Goal: Transaction & Acquisition: Obtain resource

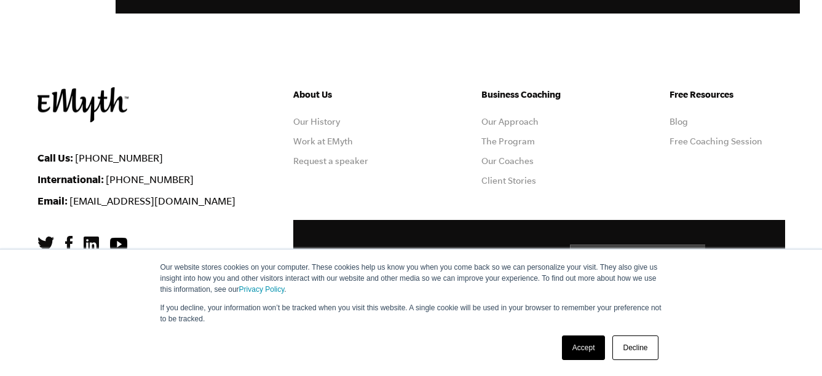
scroll to position [2452, 0]
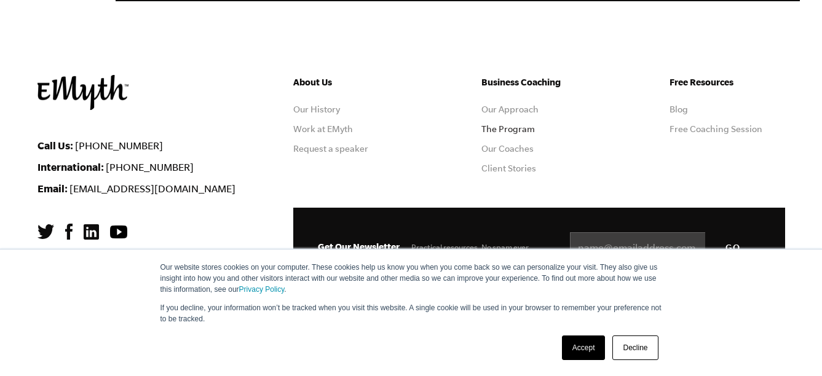
click at [499, 131] on link "The Program" at bounding box center [507, 129] width 53 height 10
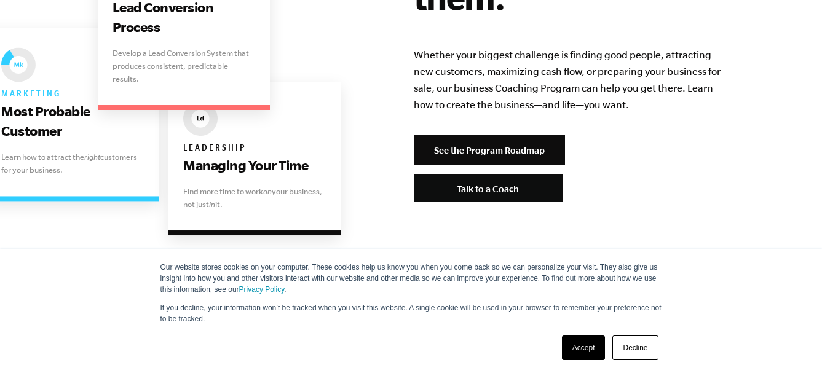
scroll to position [2761, 0]
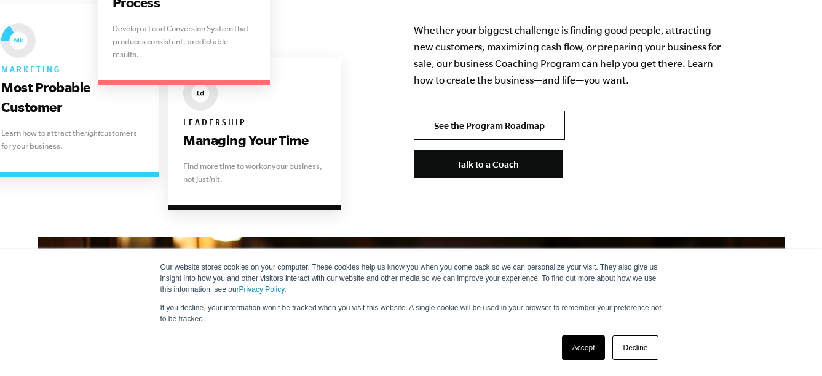
click at [491, 111] on link "See the Program Roadmap" at bounding box center [489, 126] width 151 height 30
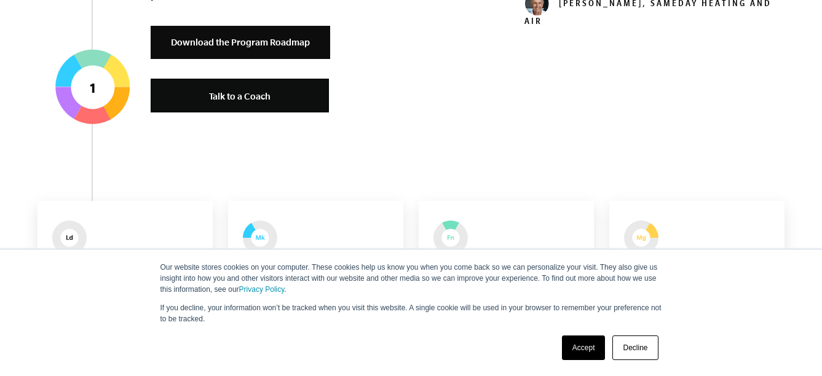
scroll to position [723, 0]
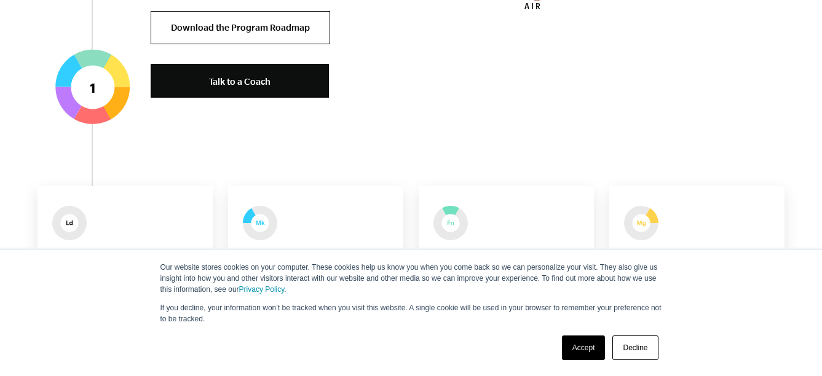
click at [205, 25] on link "Download the Program Roadmap" at bounding box center [241, 28] width 180 height 34
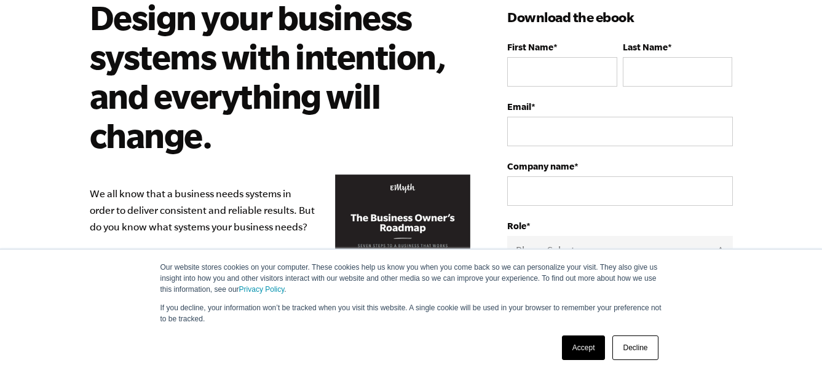
scroll to position [123, 0]
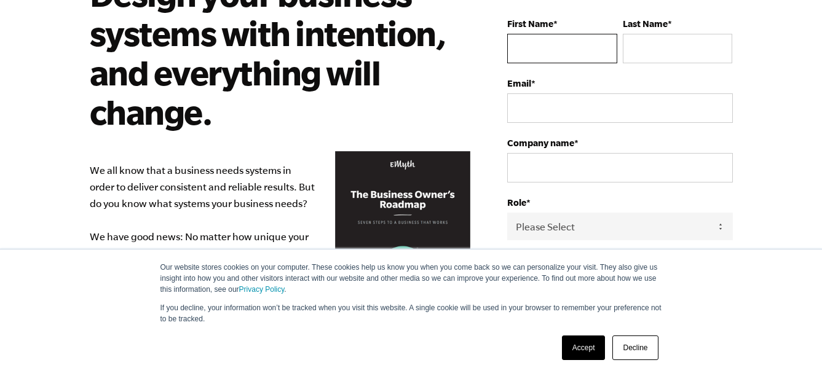
click at [592, 46] on input "First Name *" at bounding box center [561, 49] width 109 height 30
type input "[PERSON_NAME]"
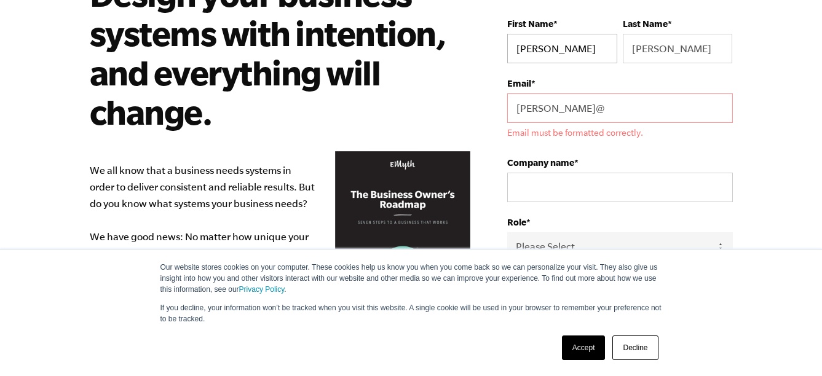
type input "BRUCE@sealaccounting.co.za"
type input "INDIVIDUAL"
select select "South Africa"
type input "+27812701243"
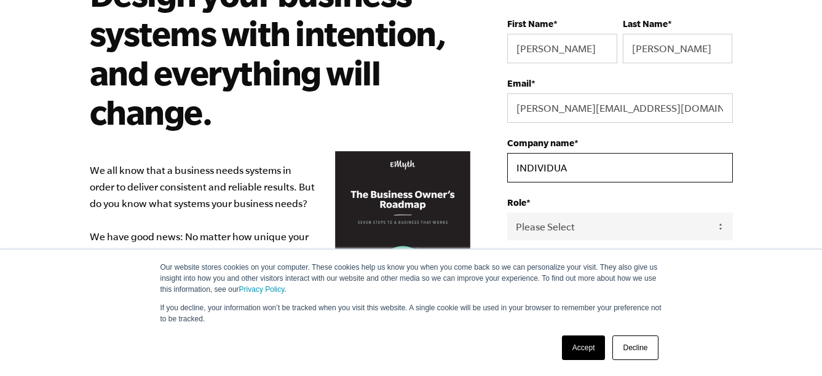
click at [577, 165] on input "INDIVIDUA" at bounding box center [619, 168] width 225 height 30
type input "I"
type input "KAIROS ACCOUNTING AND TAX SOLUTIONS"
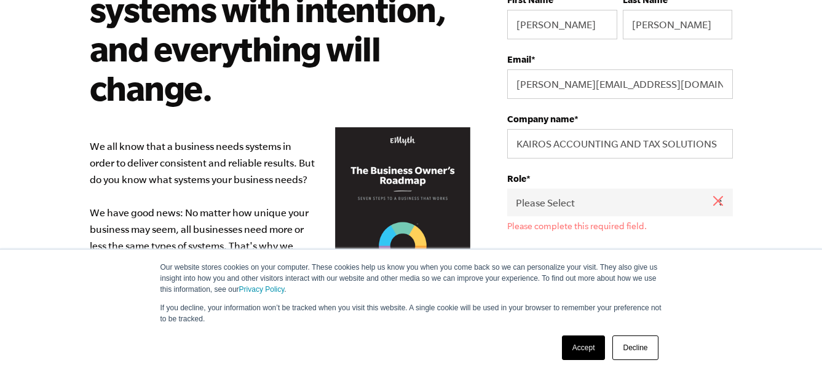
click at [764, 154] on body "Our website stores cookies on your computer. These cookies help us know you whe…" at bounding box center [411, 41] width 822 height 376
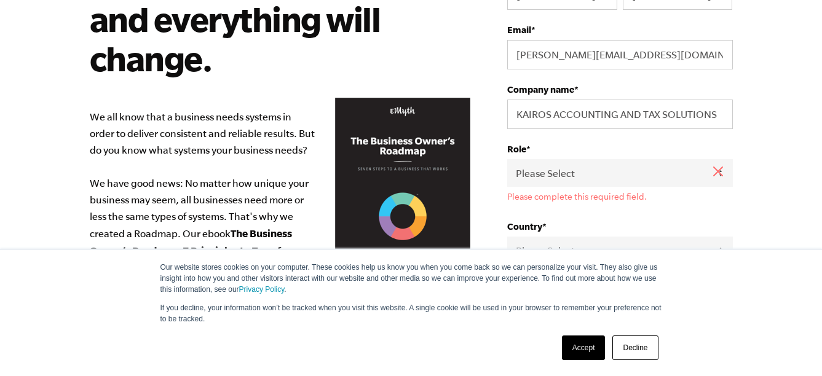
scroll to position [197, 0]
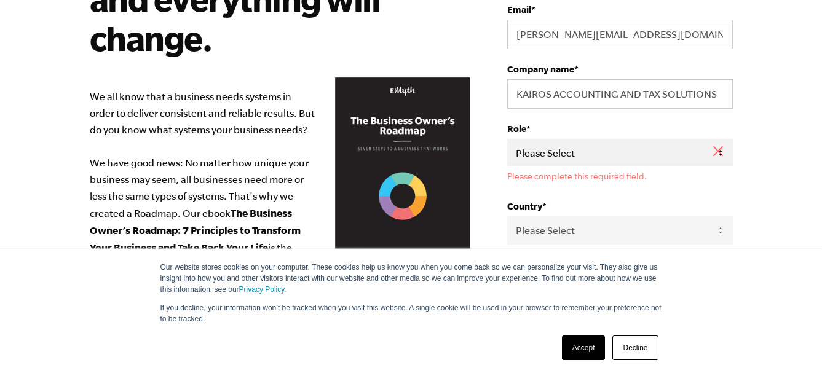
click at [723, 149] on select "Please Select Owner Partner / Co-Owner Executive Employee / Other" at bounding box center [619, 153] width 225 height 28
select select "Owner"
click at [507, 139] on select "Please Select Owner Partner / Co-Owner Executive Employee / Other" at bounding box center [619, 153] width 225 height 28
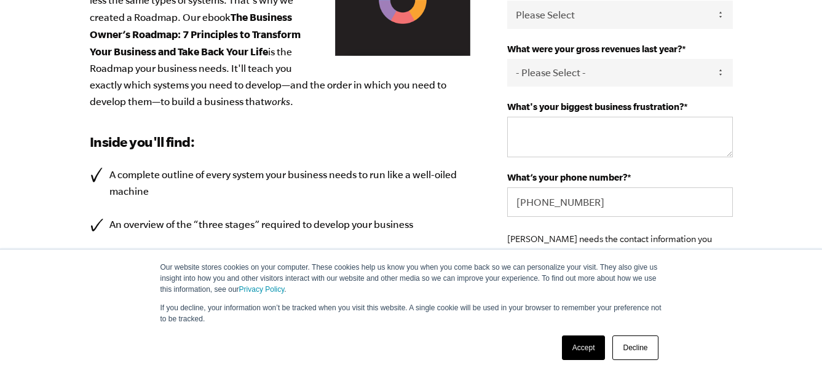
scroll to position [394, 0]
click at [544, 73] on select "- Please Select - 0-75K 76-150K 151-275K 276-500K 501-750K 751-1M 1-2.5M 2.5-5M…" at bounding box center [619, 72] width 225 height 28
select select "751-1M"
click at [507, 58] on select "- Please Select - 0-75K 76-150K 151-275K 276-500K 501-750K 751-1M 1-2.5M 2.5-5M…" at bounding box center [619, 72] width 225 height 28
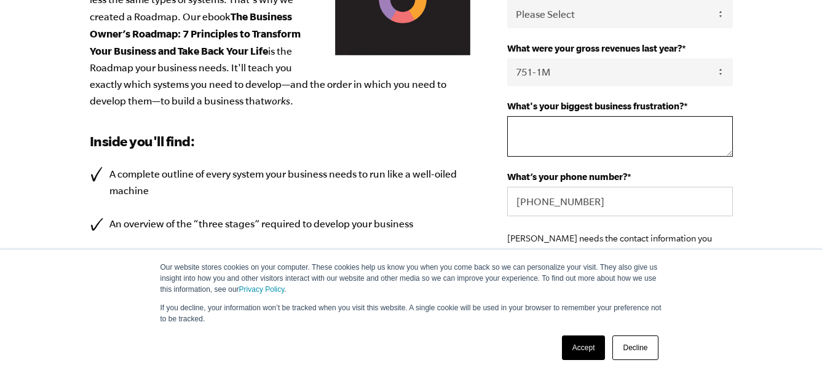
click at [526, 135] on textarea "What's your biggest business frustration? *" at bounding box center [619, 136] width 225 height 41
click at [691, 140] on textarea "spending time on clients that is not recoivered when billing" at bounding box center [619, 136] width 225 height 41
type textarea "spending time on clients that is not recovered when billing"
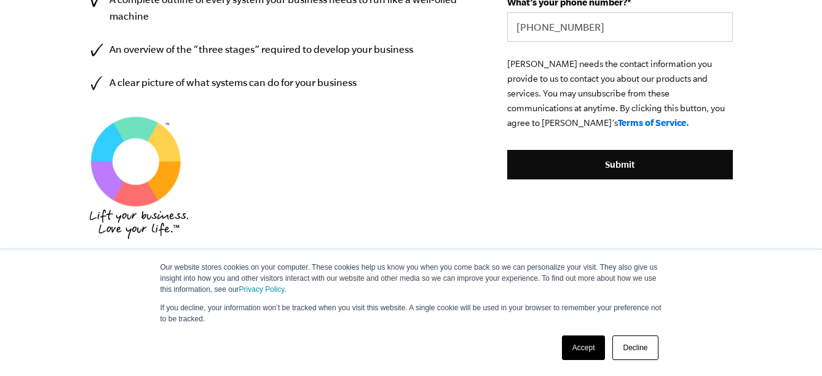
scroll to position [590, 0]
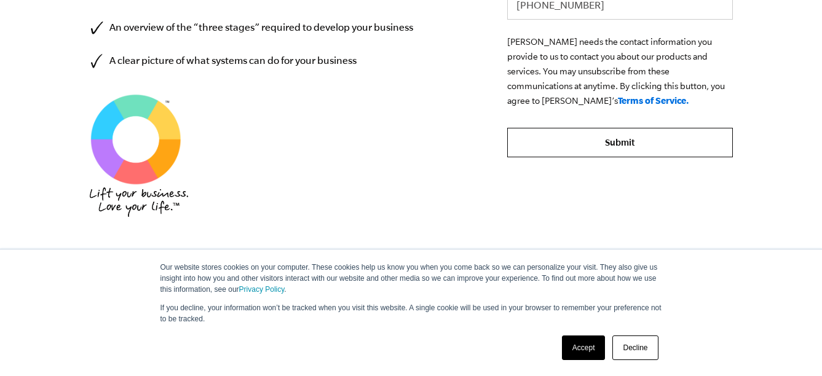
click at [614, 141] on input "Submit" at bounding box center [619, 143] width 225 height 30
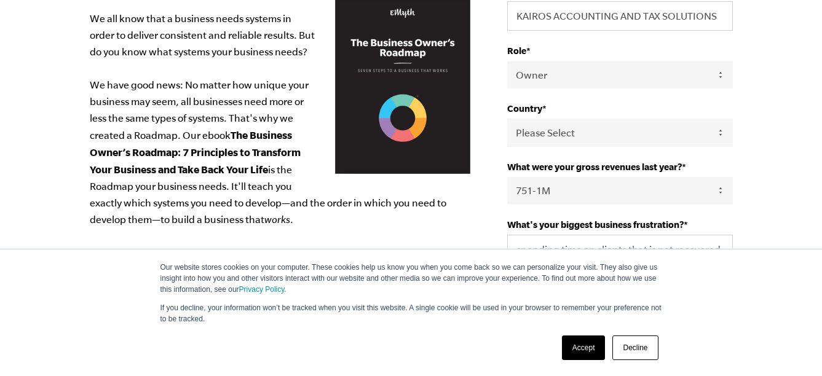
scroll to position [261, 0]
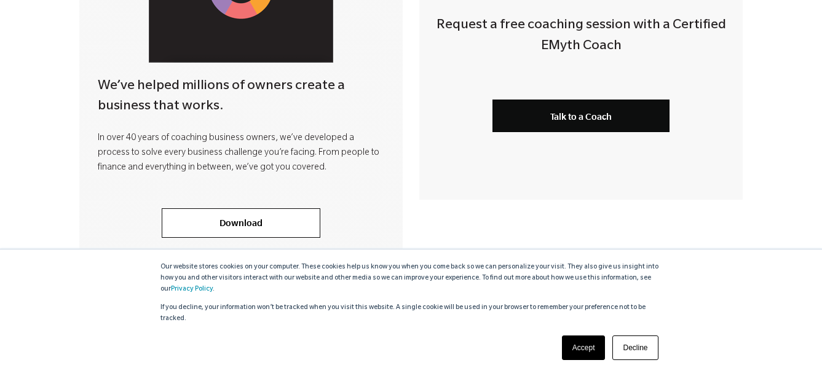
scroll to position [501, 0]
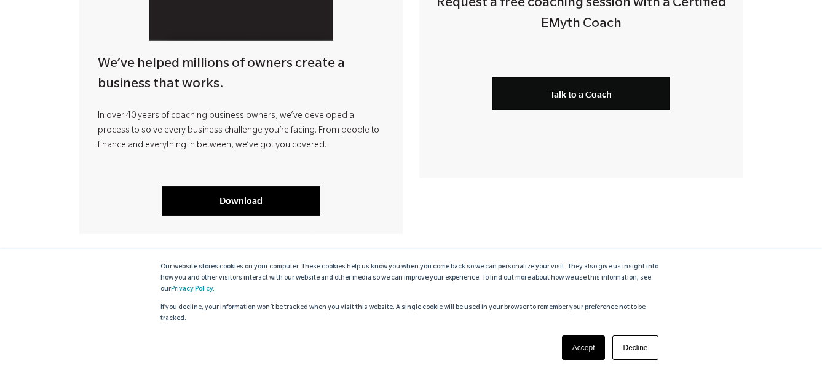
click at [217, 194] on link "Download" at bounding box center [241, 201] width 159 height 30
